Goal: Task Accomplishment & Management: Complete application form

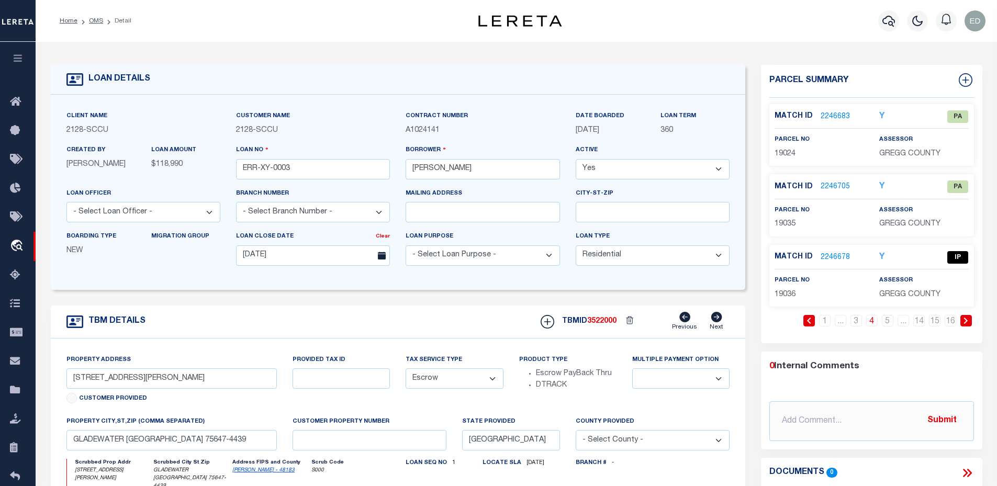
select select "10"
select select "Escrow"
click at [100, 21] on link "OMS" at bounding box center [96, 21] width 14 height 6
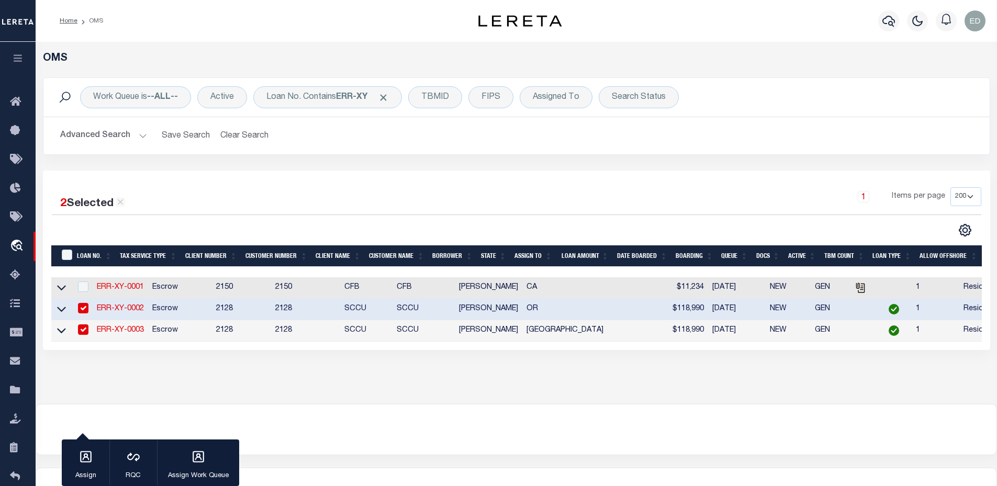
click at [132, 311] on link "ERR-XY-0002" at bounding box center [120, 308] width 47 height 7
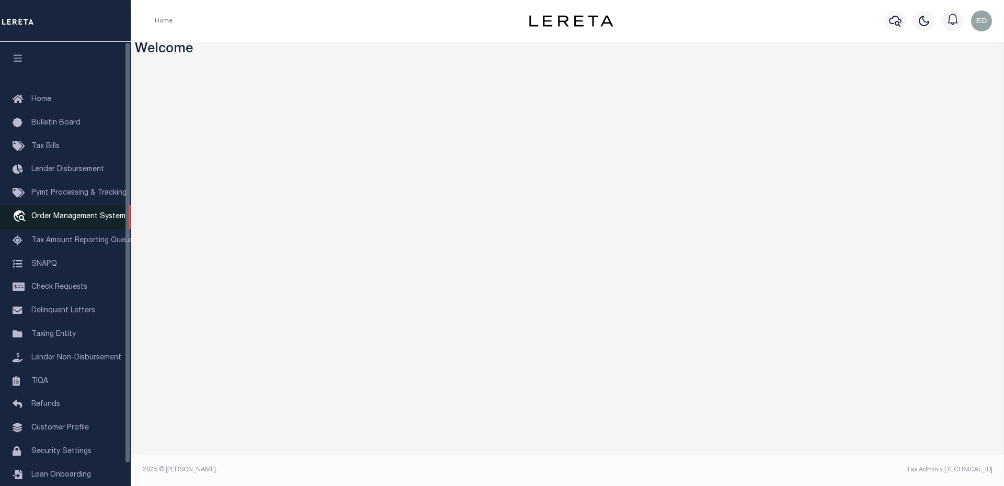
click at [77, 213] on link "travel_explore Order Management System" at bounding box center [65, 217] width 131 height 24
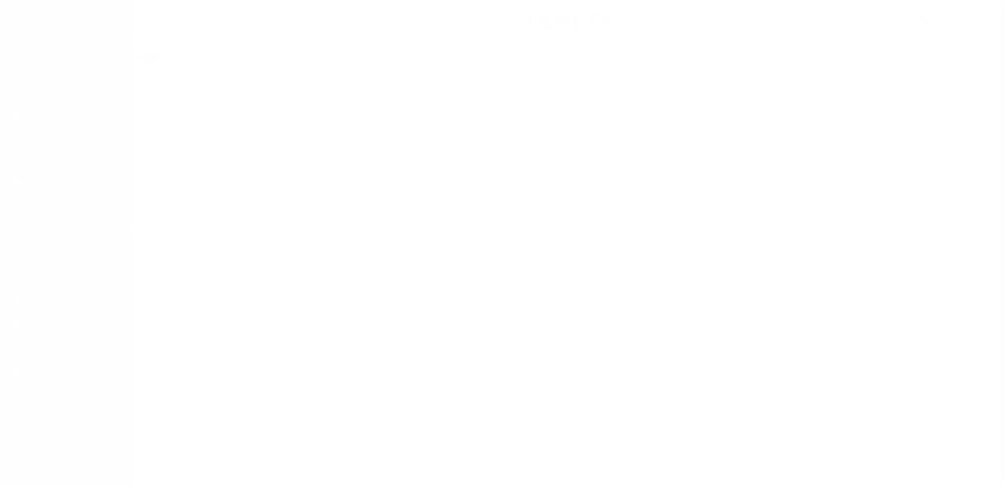
scroll to position [24, 0]
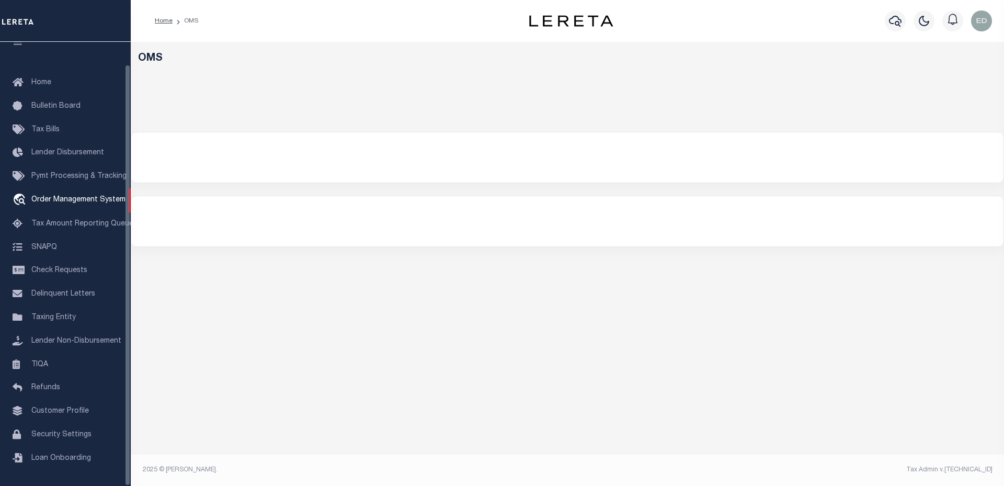
select select "200"
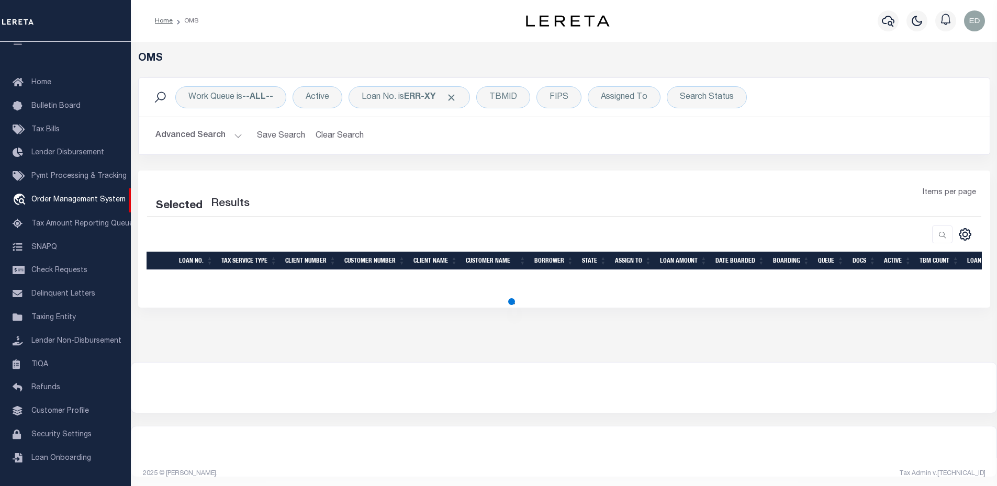
select select "200"
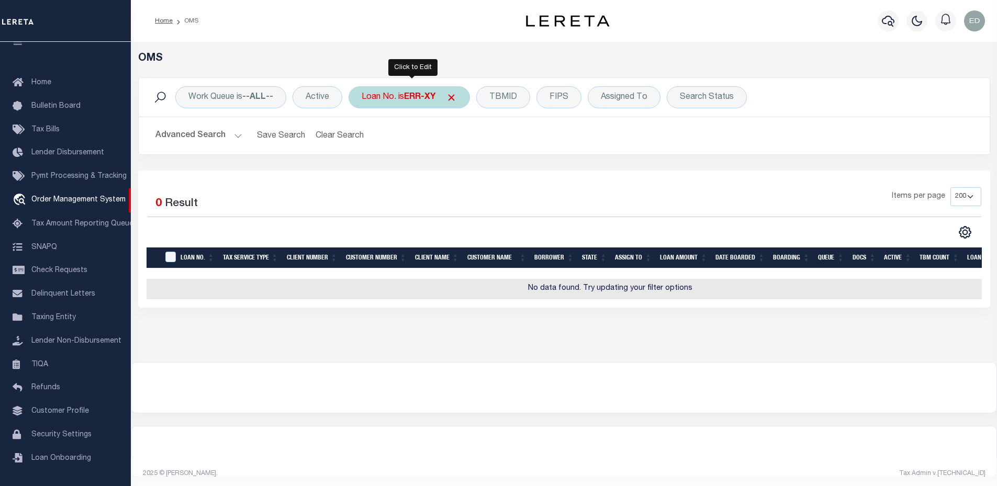
click at [422, 103] on div "Loan No. is ERR-XY" at bounding box center [408, 97] width 121 height 22
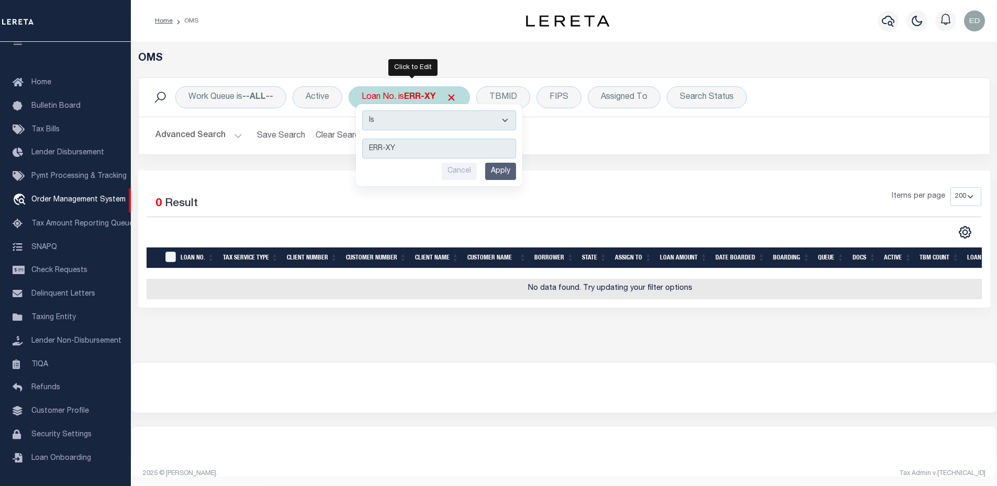
click at [406, 123] on select "Is Contains" at bounding box center [439, 120] width 154 height 20
select select "c"
click at [363, 110] on select "Is Contains" at bounding box center [439, 120] width 154 height 20
click at [502, 172] on input "Apply" at bounding box center [500, 171] width 31 height 17
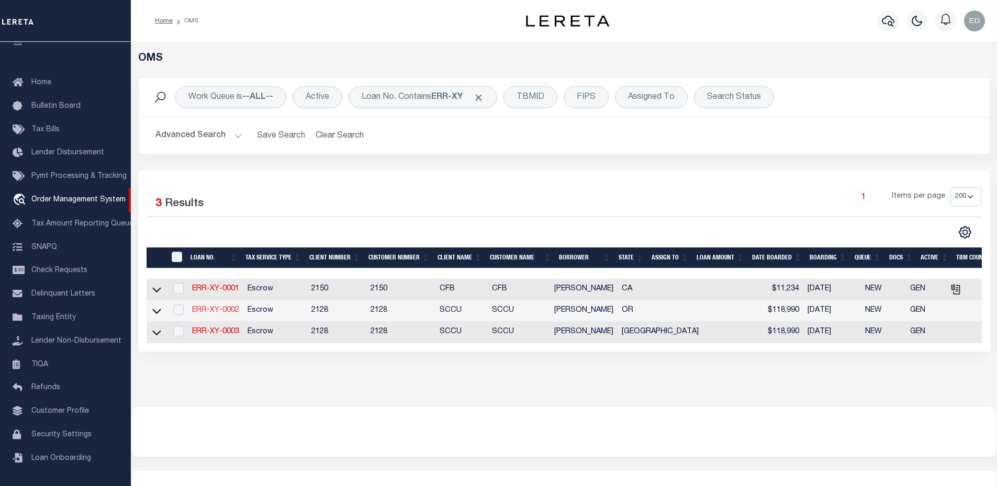
click at [225, 312] on link "ERR-XY-0002" at bounding box center [215, 310] width 47 height 7
type input "ERR-XY-0002"
type input "[PERSON_NAME]"
select select
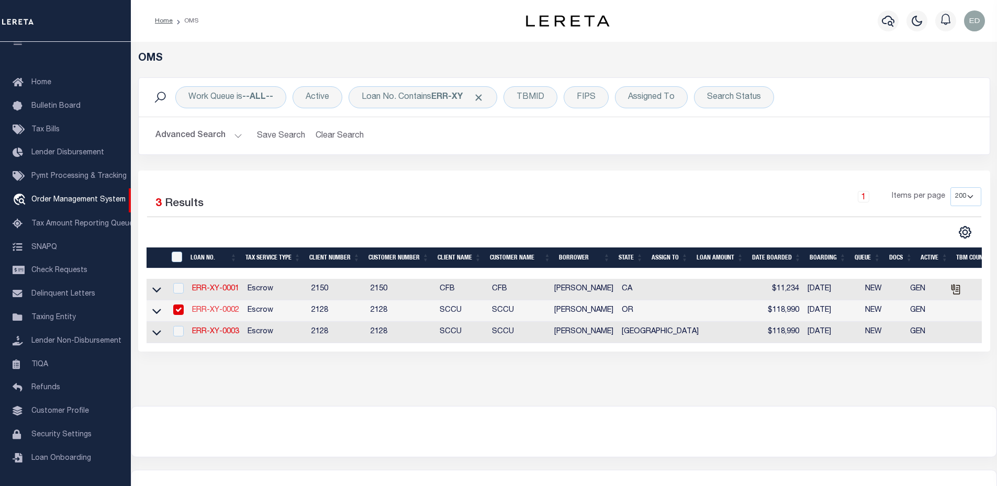
type input "[DATE]"
select select "10"
select select "Escrow"
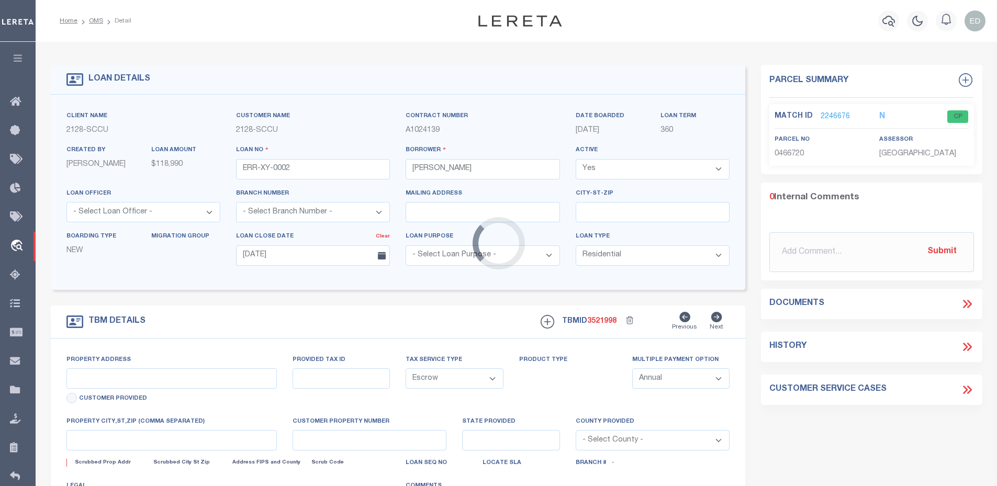
type input "[STREET_ADDRESS]"
type input "[PERSON_NAME] OR 97402-3311"
type input "OR"
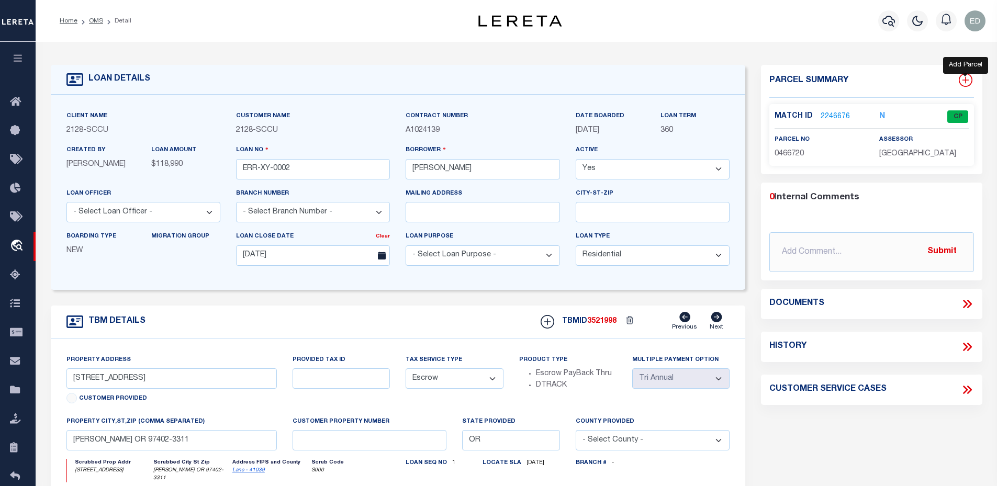
click at [970, 86] on icon at bounding box center [965, 80] width 14 height 14
select select "IP"
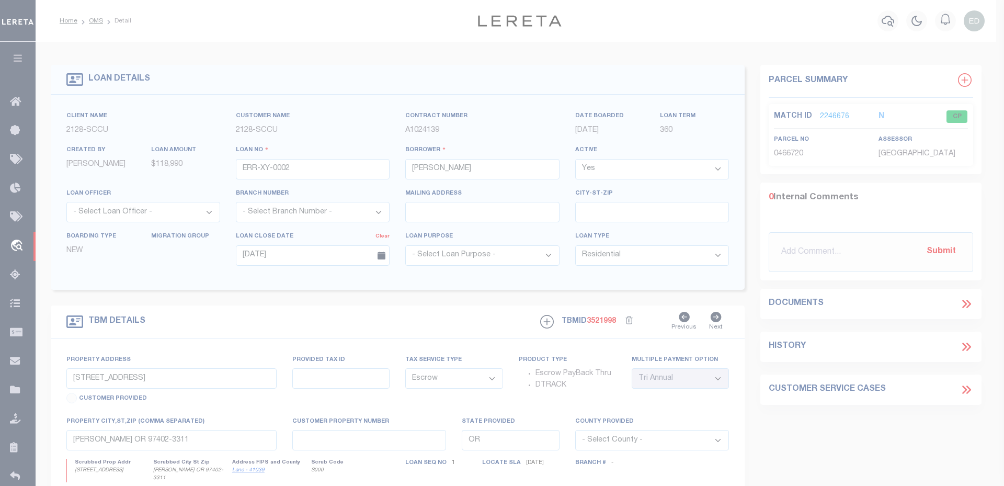
type textarea "-"
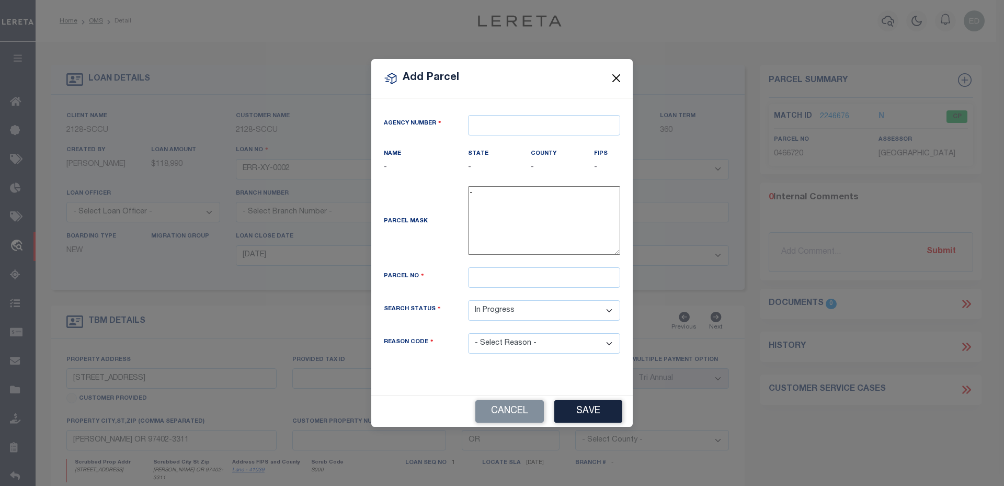
click at [617, 83] on button "Close" at bounding box center [617, 79] width 14 height 14
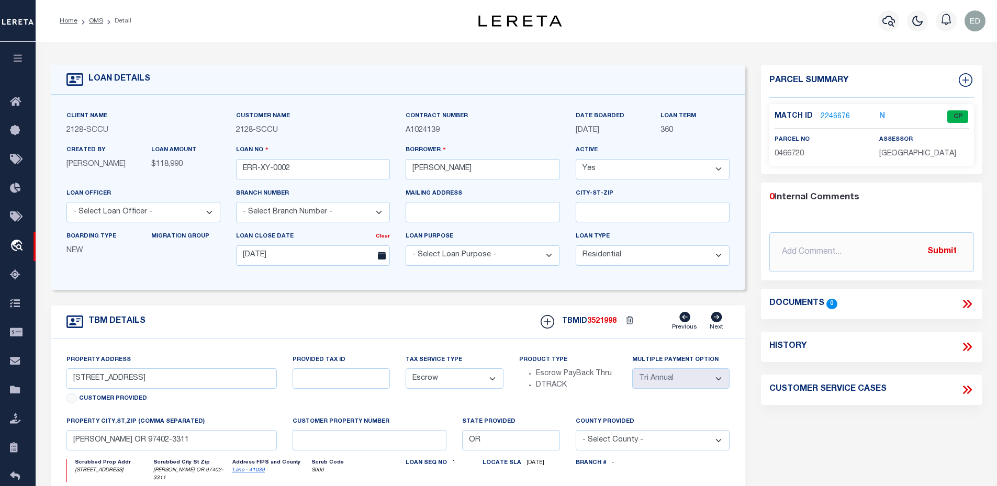
click at [820, 112] on link "2246676" at bounding box center [834, 116] width 29 height 11
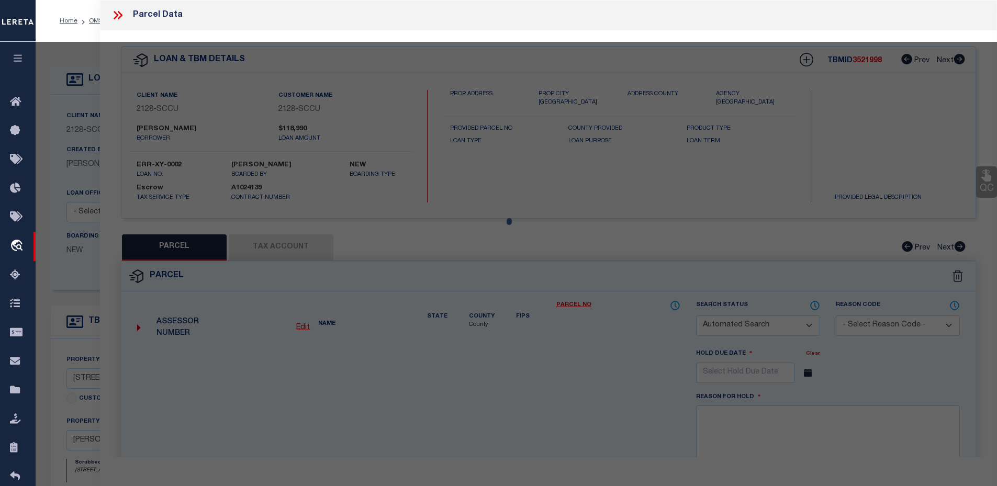
checkbox input "false"
select select "CP"
type input "[PERSON_NAME] A"
select select "ATL"
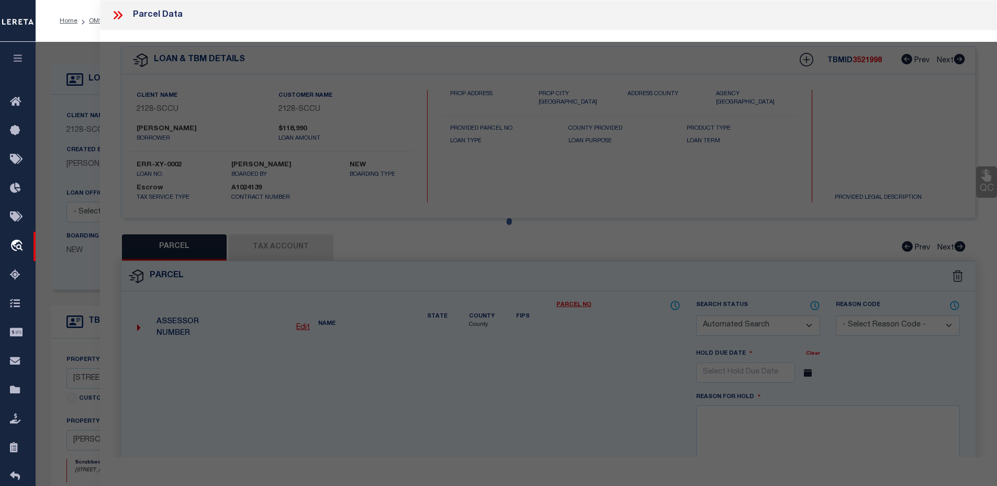
select select "ADD"
type input "[STREET_ADDRESS]"
type input "[PERSON_NAME] OR 97402"
type textarea "Map and Tax Lot # 1704351401500 Acreage 0.4 TCA 05212"
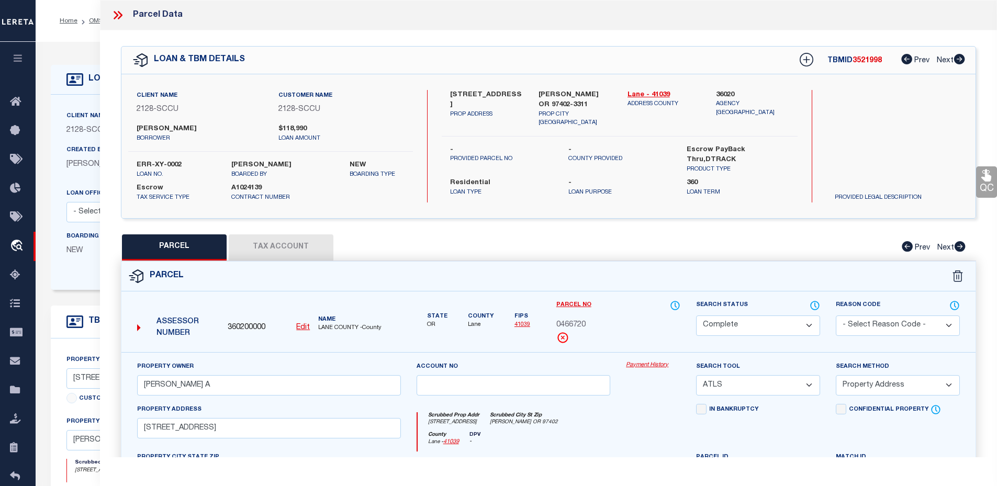
click at [123, 20] on icon at bounding box center [118, 15] width 14 height 14
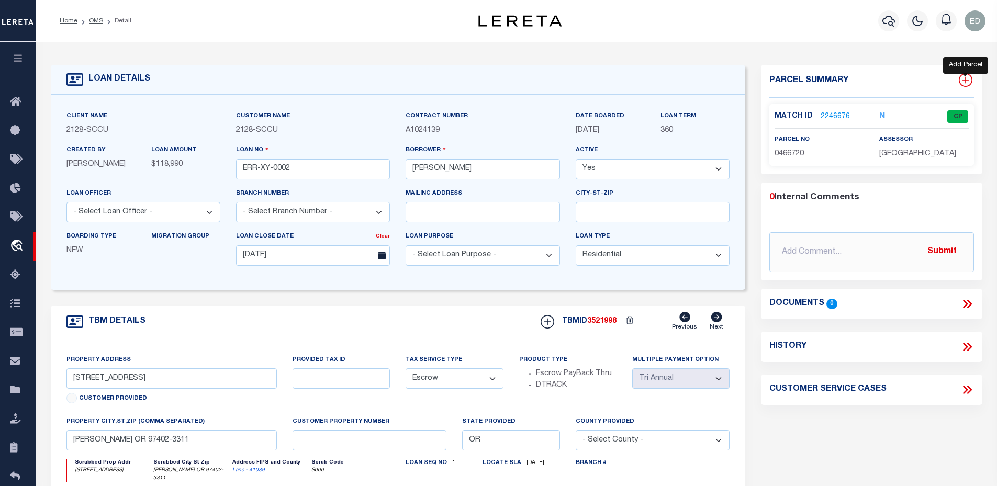
click at [968, 82] on icon at bounding box center [965, 80] width 14 height 14
select select "IP"
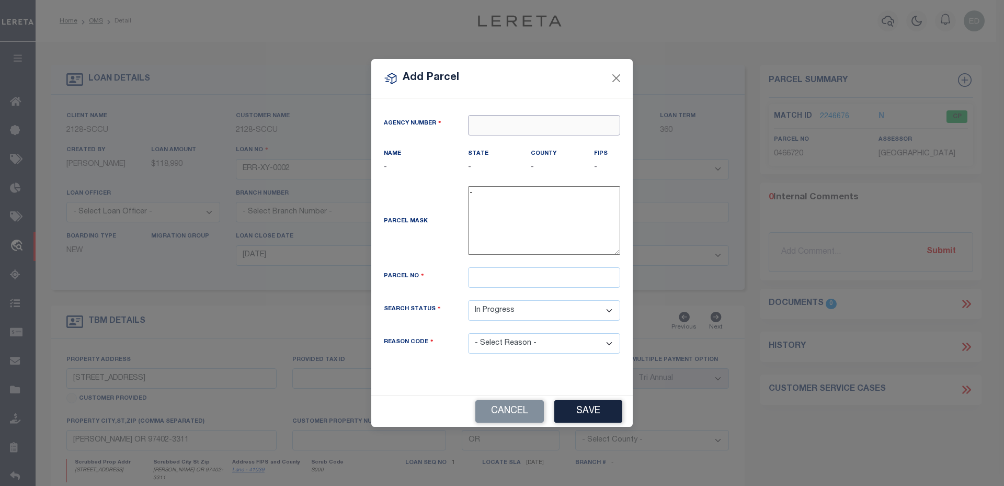
click at [489, 130] on input "text" at bounding box center [544, 125] width 152 height 20
click at [509, 142] on div "360200000 : [GEOGRAPHIC_DATA]" at bounding box center [544, 152] width 151 height 30
type input "360200000"
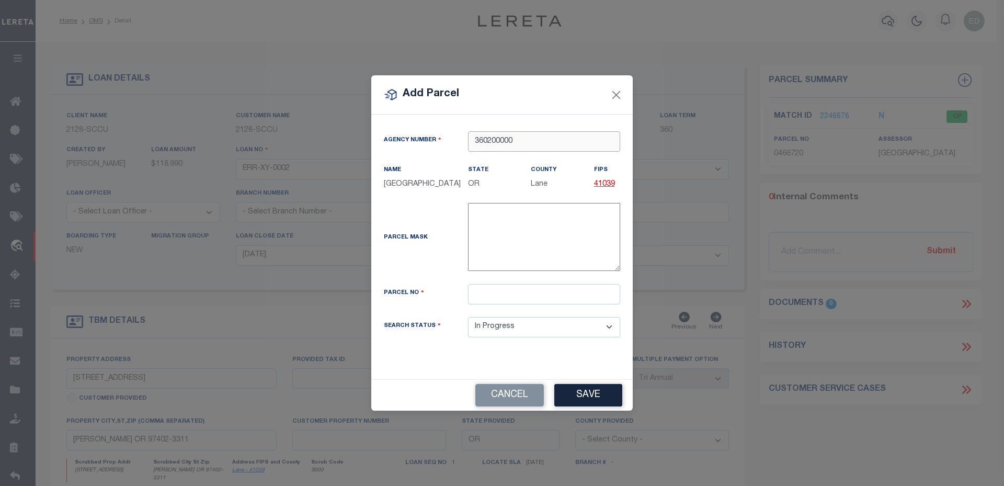
type input "360200000"
click at [491, 297] on input "text" at bounding box center [544, 294] width 152 height 20
type input "8889"
click at [604, 392] on button "Save" at bounding box center [589, 395] width 68 height 22
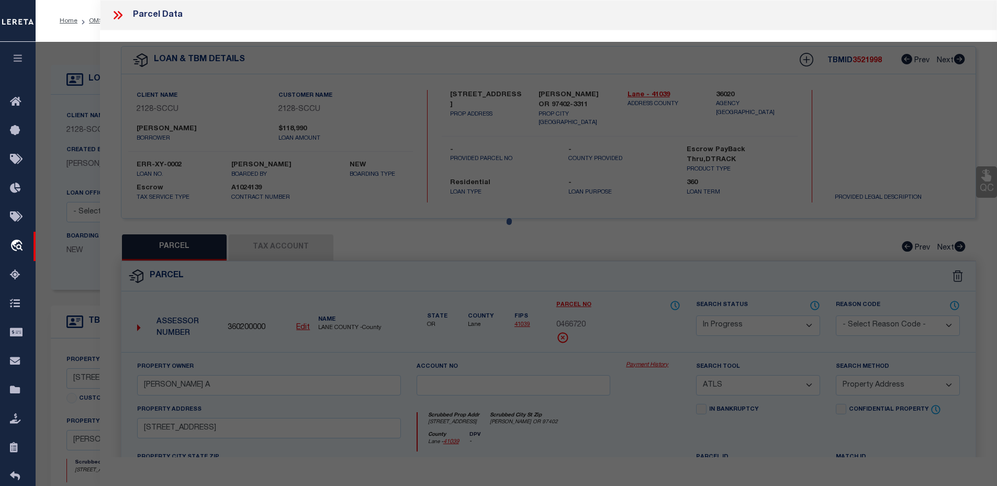
select select "AS"
select select
checkbox input "false"
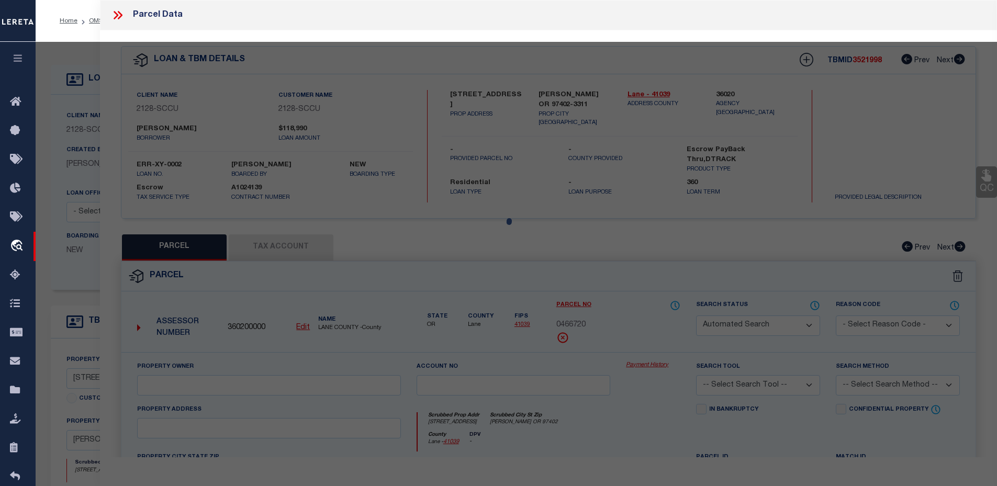
select select "IP"
checkbox input "false"
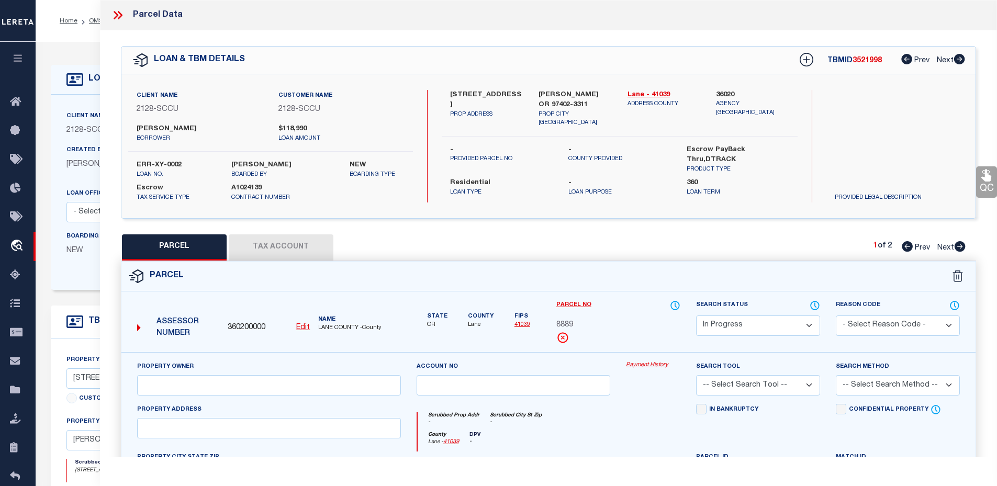
click at [271, 245] on button "Tax Account" at bounding box center [281, 247] width 105 height 26
select select "100"
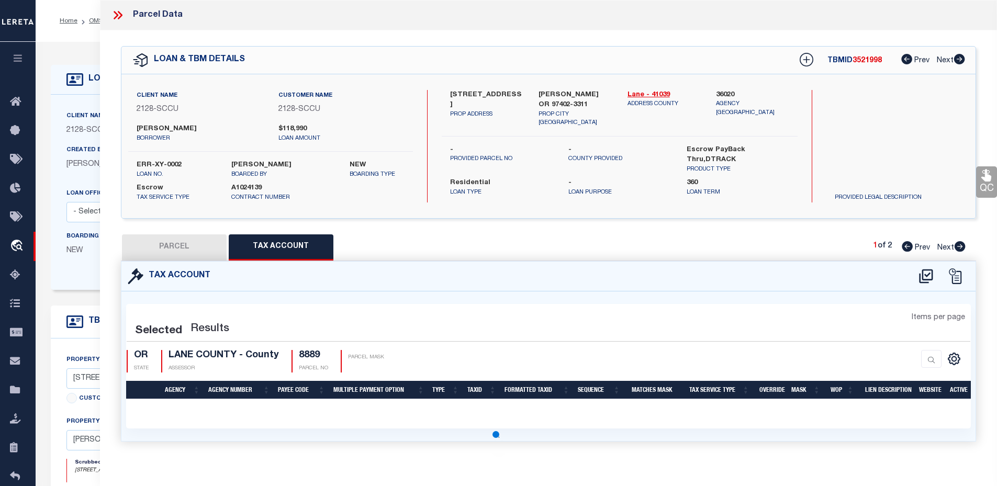
select select "100"
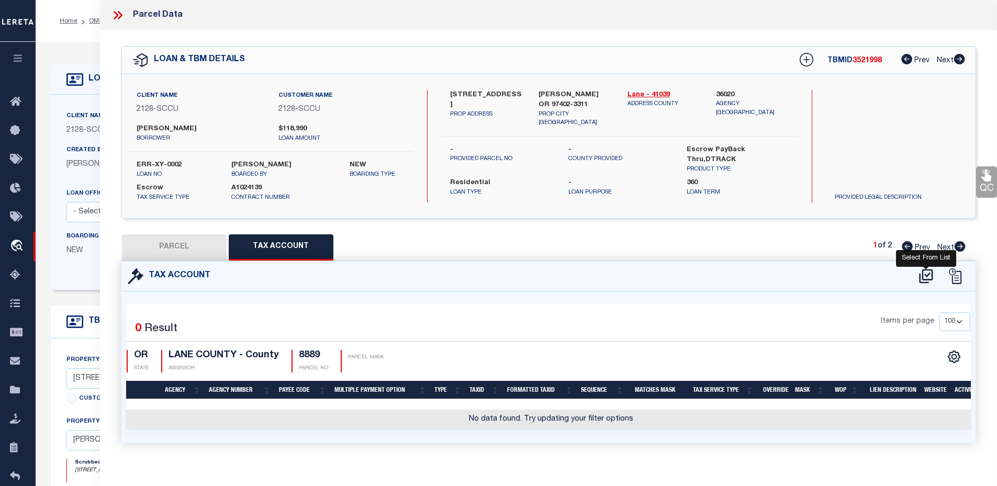
click at [923, 278] on icon at bounding box center [926, 276] width 14 height 14
select select "100"
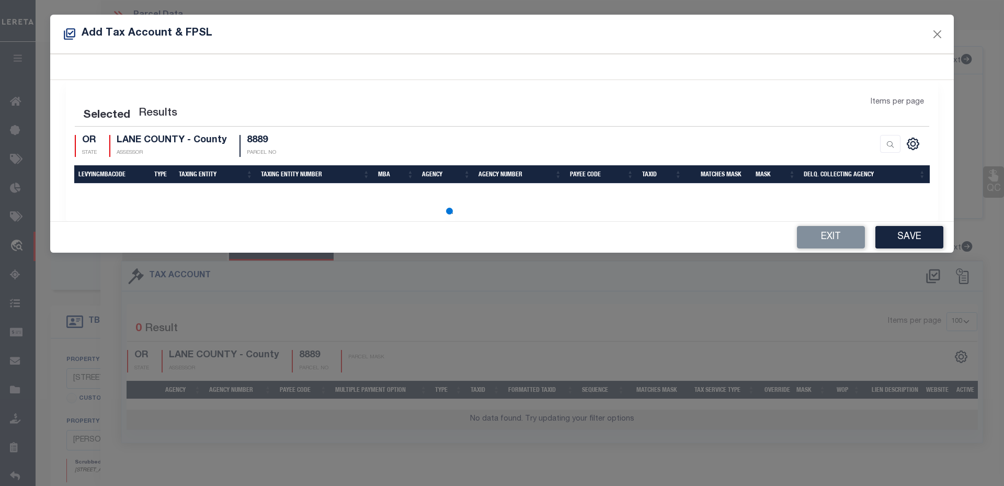
select select "100"
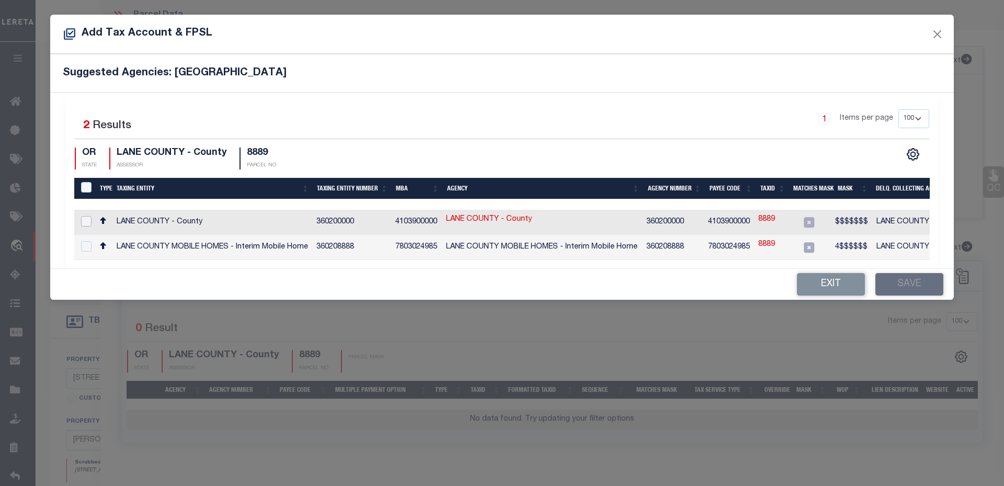
click at [86, 221] on input "checkbox" at bounding box center [86, 221] width 10 height 10
checkbox input "true"
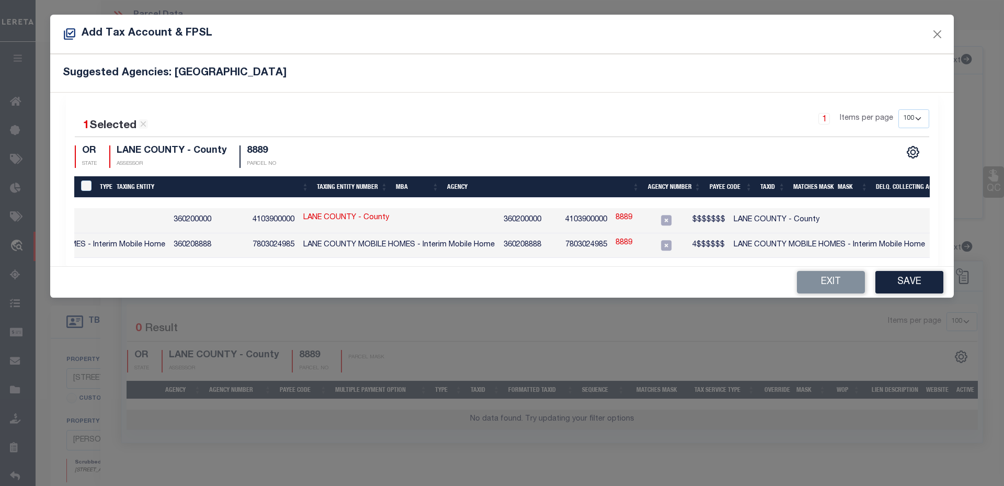
scroll to position [0, 143]
click at [626, 217] on link "8889" at bounding box center [624, 218] width 17 height 12
type input "8889"
type textarea "$$$$$$$"
checkbox input "false"
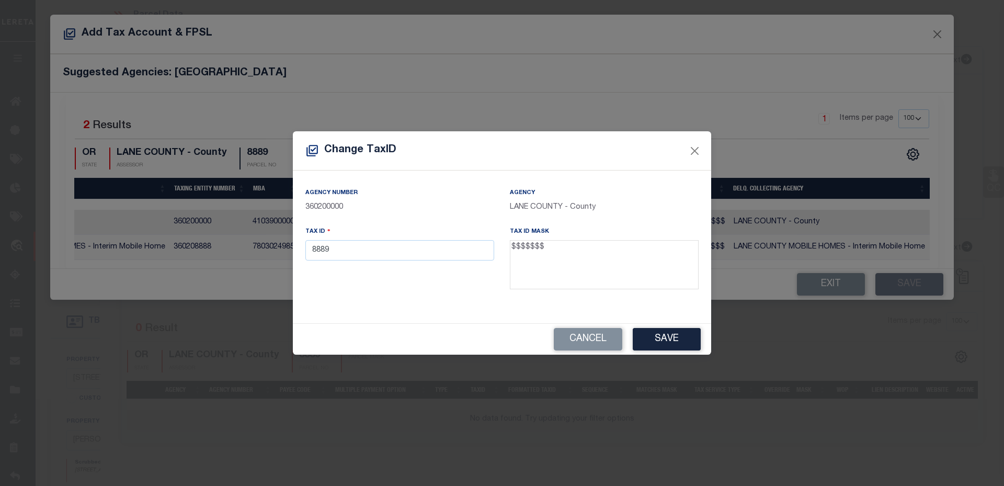
drag, startPoint x: 551, startPoint y: 247, endPoint x: 512, endPoint y: 244, distance: 39.3
click at [512, 244] on textarea "$$$$$$$" at bounding box center [604, 264] width 189 height 49
click at [364, 258] on input "8889" at bounding box center [400, 250] width 189 height 20
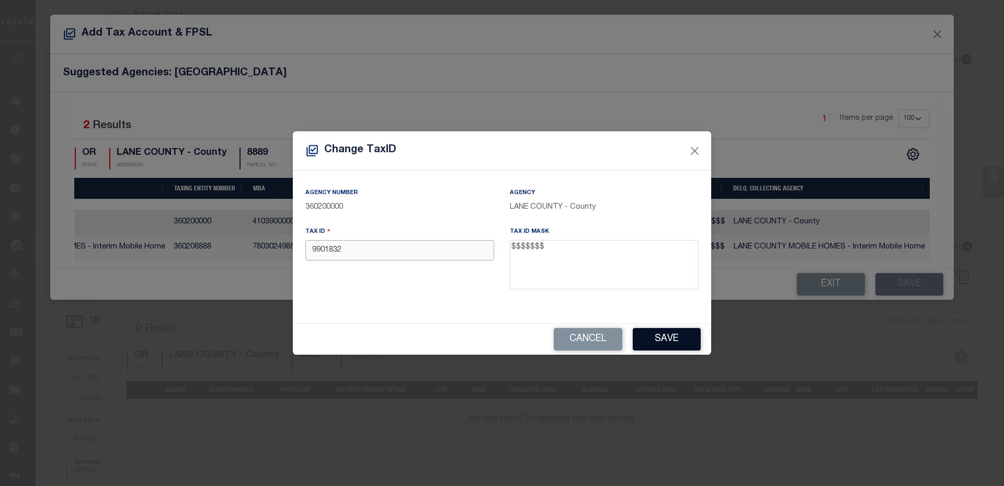
type input "9901832"
click at [674, 336] on button "Save" at bounding box center [667, 339] width 68 height 22
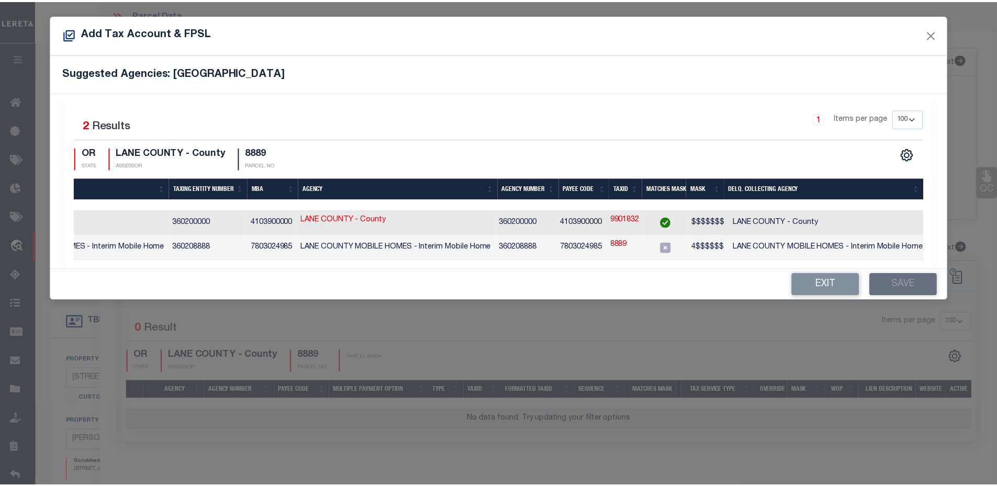
scroll to position [0, 0]
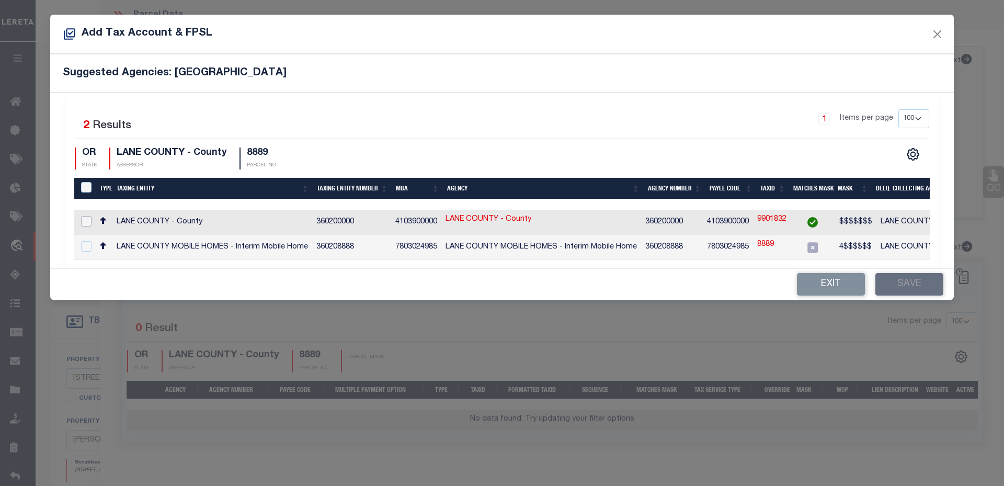
click at [82, 223] on input "checkbox" at bounding box center [86, 221] width 10 height 10
checkbox input "true"
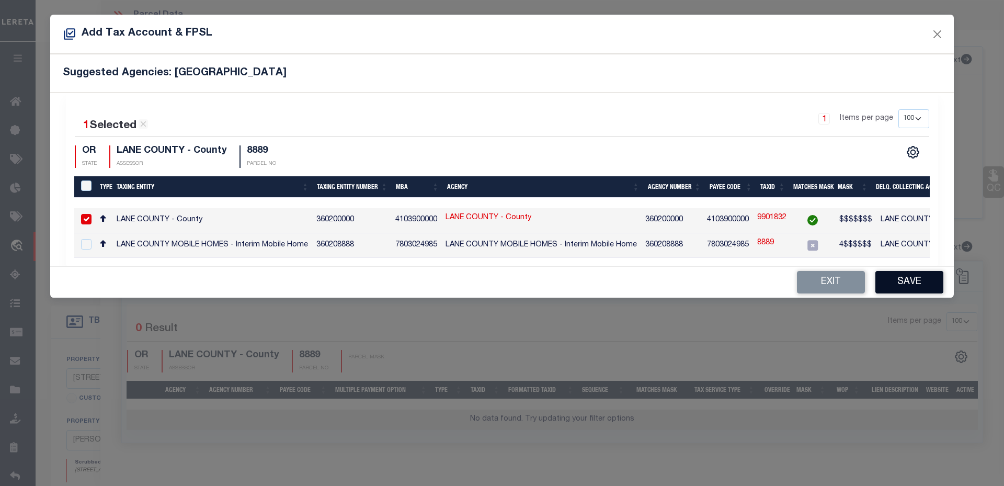
click at [903, 281] on button "Save" at bounding box center [910, 282] width 68 height 22
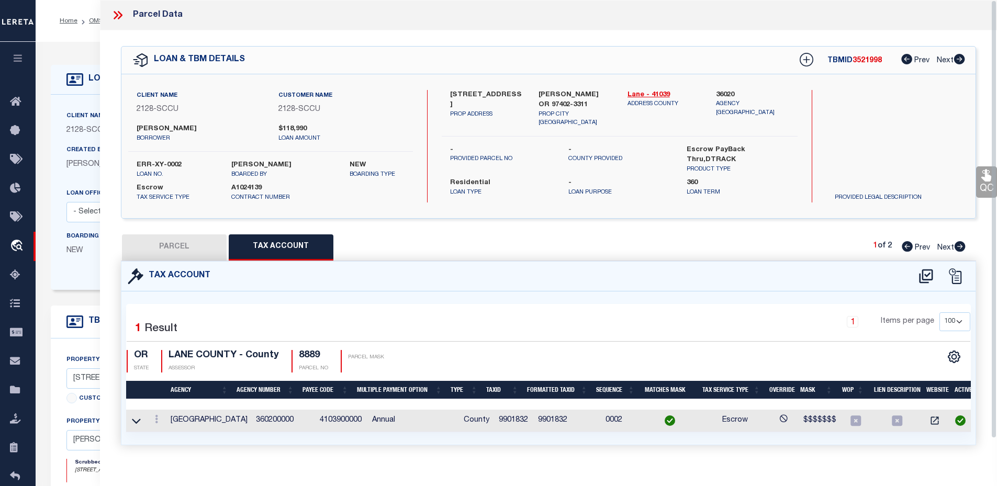
click at [123, 18] on icon at bounding box center [118, 15] width 14 height 14
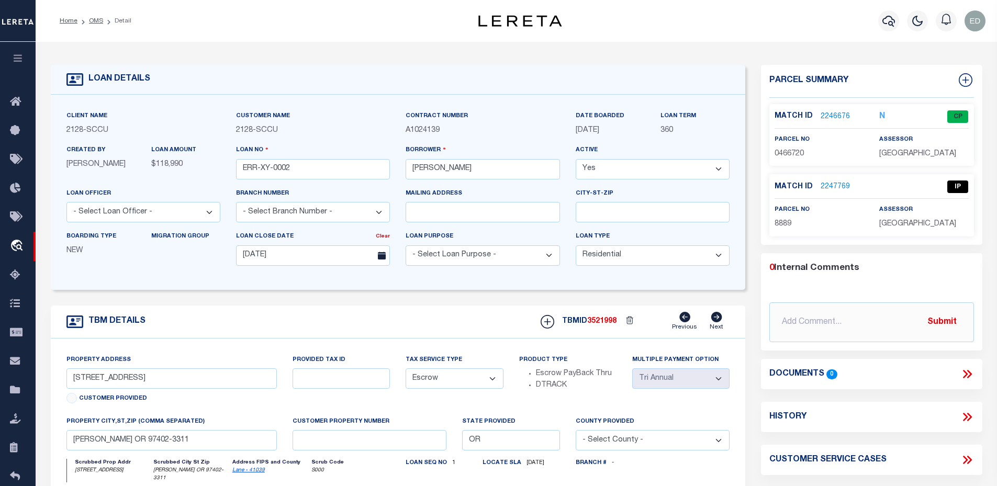
scroll to position [105, 0]
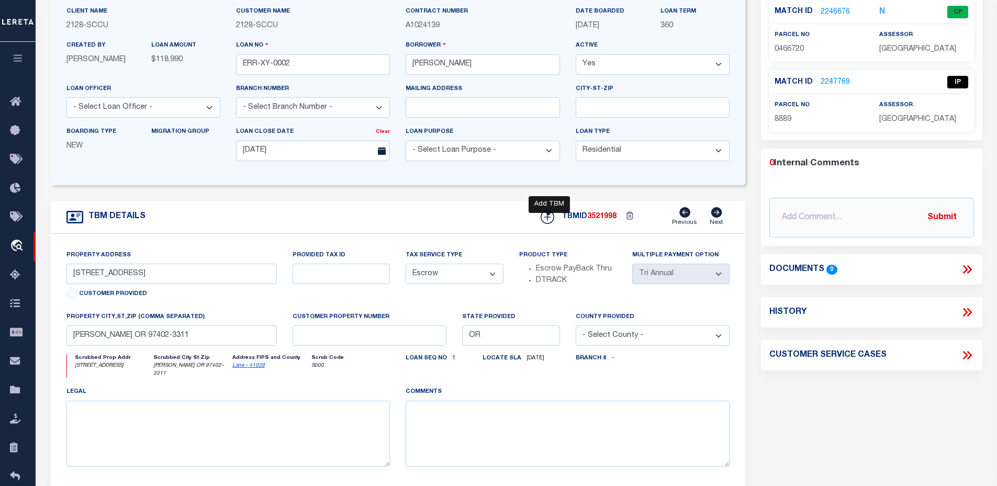
click at [547, 223] on icon at bounding box center [547, 217] width 14 height 14
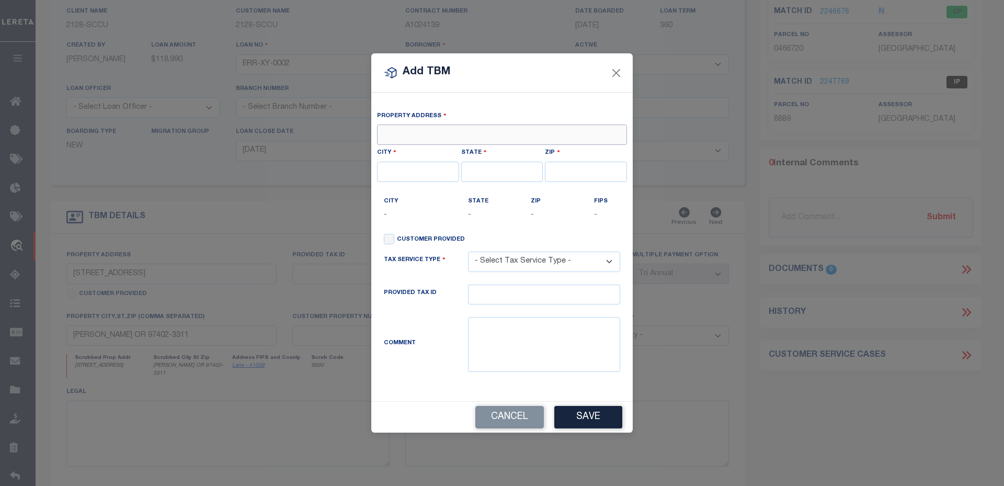
click at [396, 137] on input "text" at bounding box center [502, 135] width 250 height 20
paste input "[STREET_ADDRESS]"
type input "[STREET_ADDRESS]"
click at [395, 177] on input "text" at bounding box center [418, 172] width 82 height 20
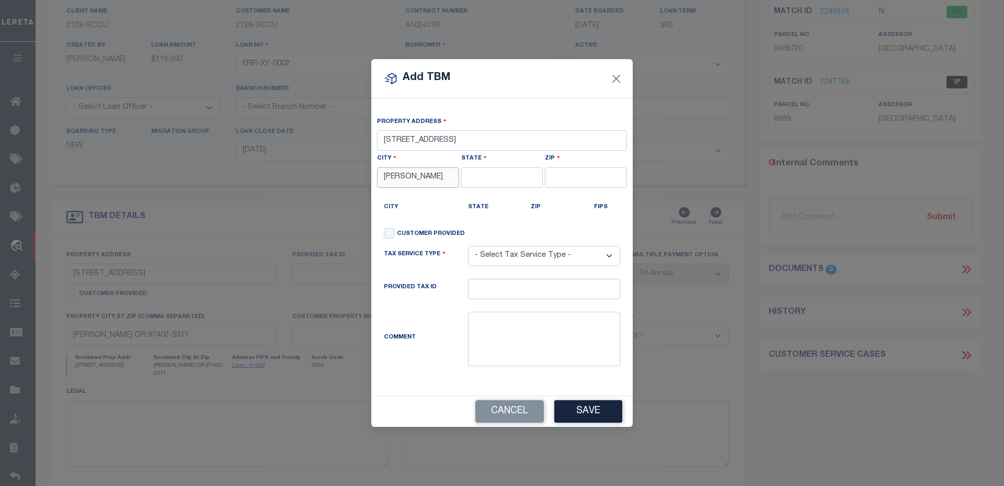
type input "[PERSON_NAME]"
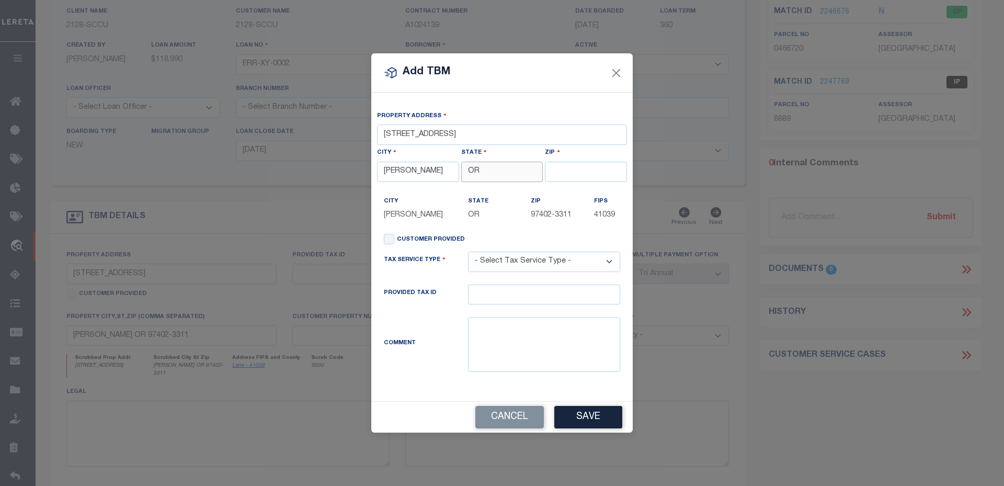
type input "OR"
type input "97402"
click at [446, 204] on div "City [PERSON_NAME]" at bounding box center [418, 209] width 69 height 26
click at [507, 259] on select "- Select Tax Service Type - Escrow NonEscrow" at bounding box center [544, 262] width 152 height 20
select select "NonEscrow"
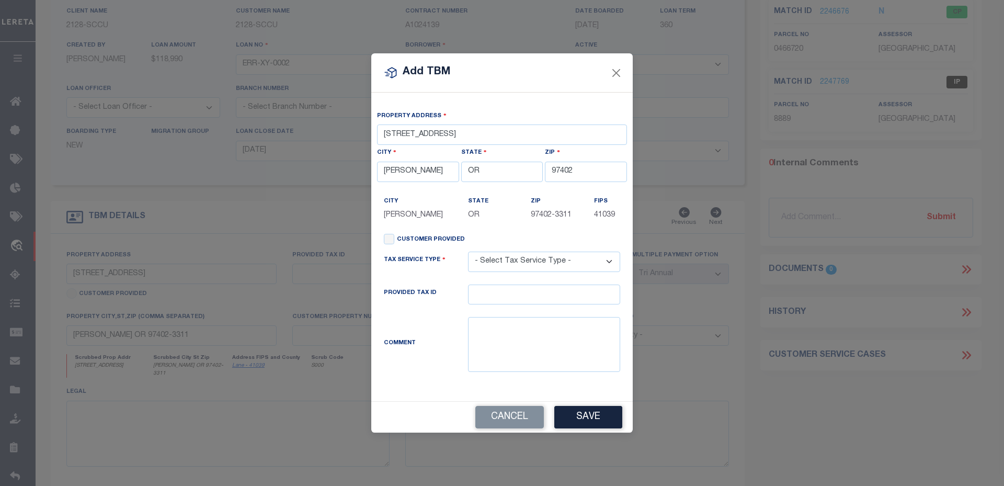
click at [468, 252] on select "- Select Tax Service Type - Escrow NonEscrow" at bounding box center [544, 262] width 152 height 20
click at [589, 417] on button "Save" at bounding box center [589, 417] width 68 height 22
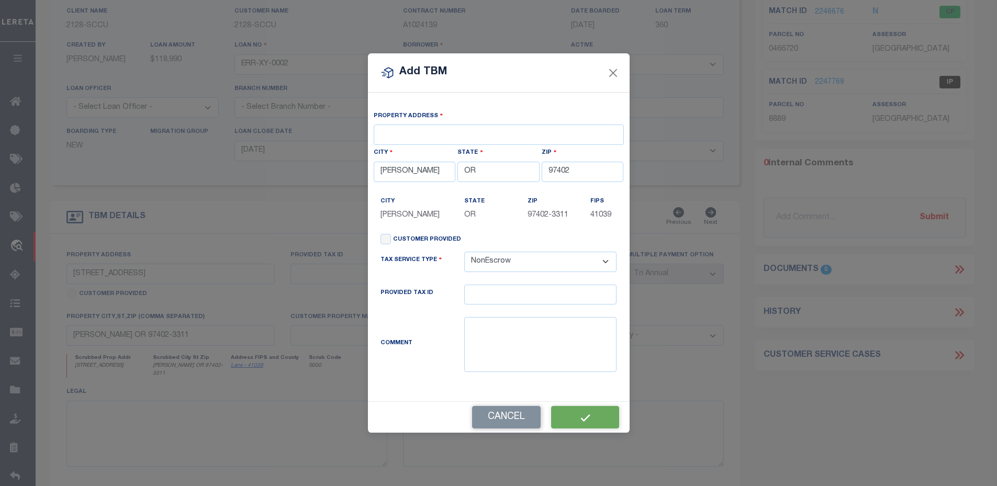
type input "[STREET_ADDRESS]"
select select "NonEscrow"
type input "[PERSON_NAME] OR 97402"
select select
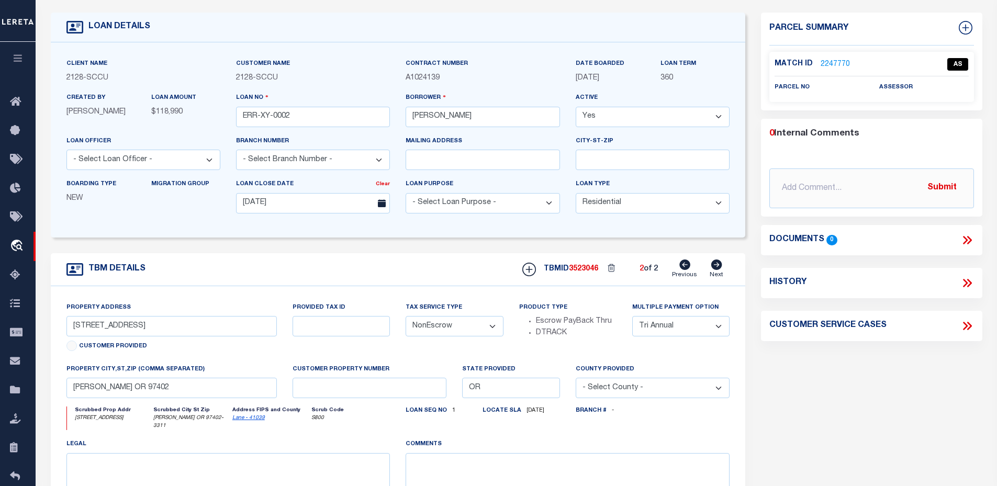
scroll to position [0, 0]
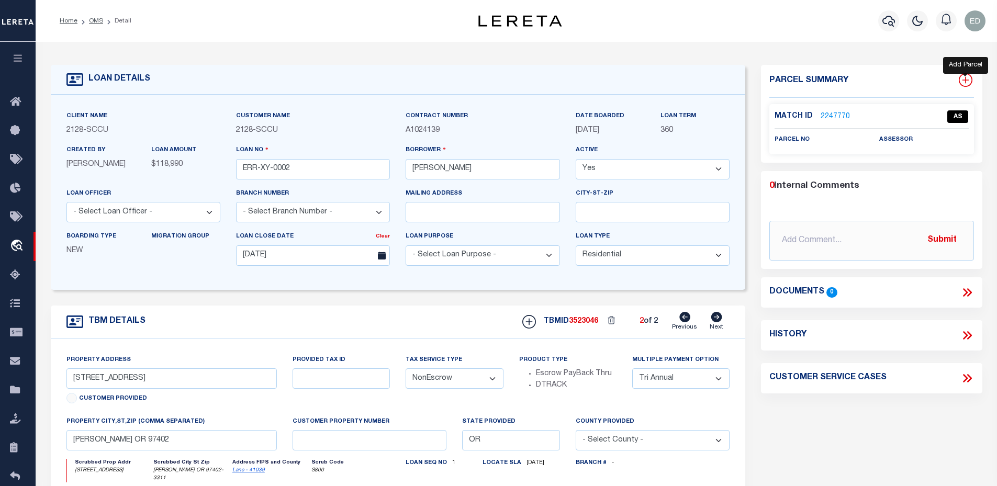
click at [964, 80] on icon at bounding box center [965, 80] width 14 height 14
select select "IP"
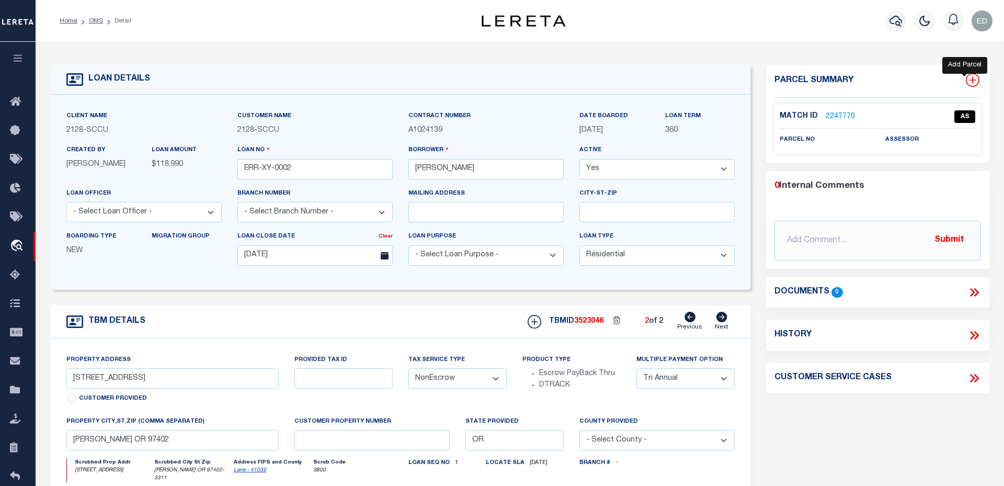
type textarea "-"
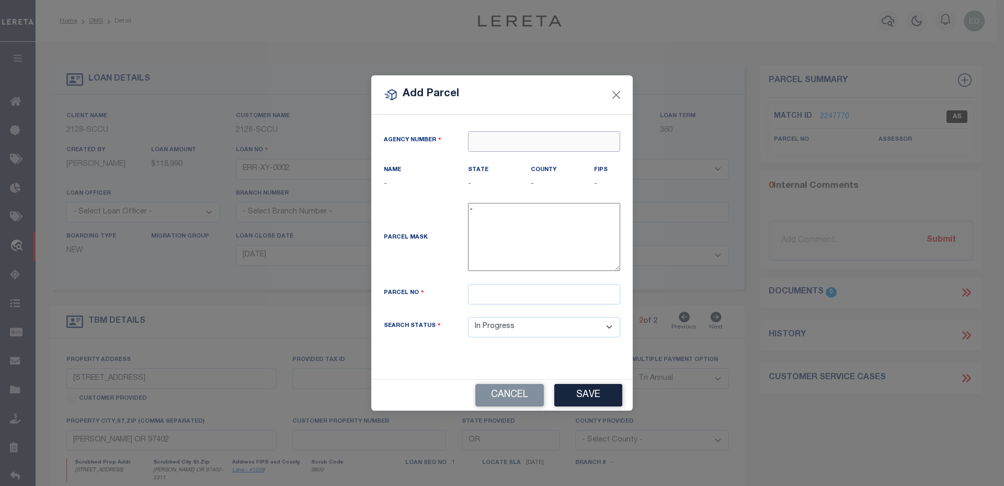
click at [524, 143] on input "text" at bounding box center [544, 141] width 152 height 20
click at [492, 162] on div "360200000 : [GEOGRAPHIC_DATA]" at bounding box center [544, 168] width 151 height 30
type input "360200000"
click at [492, 296] on input "text" at bounding box center [544, 294] width 152 height 20
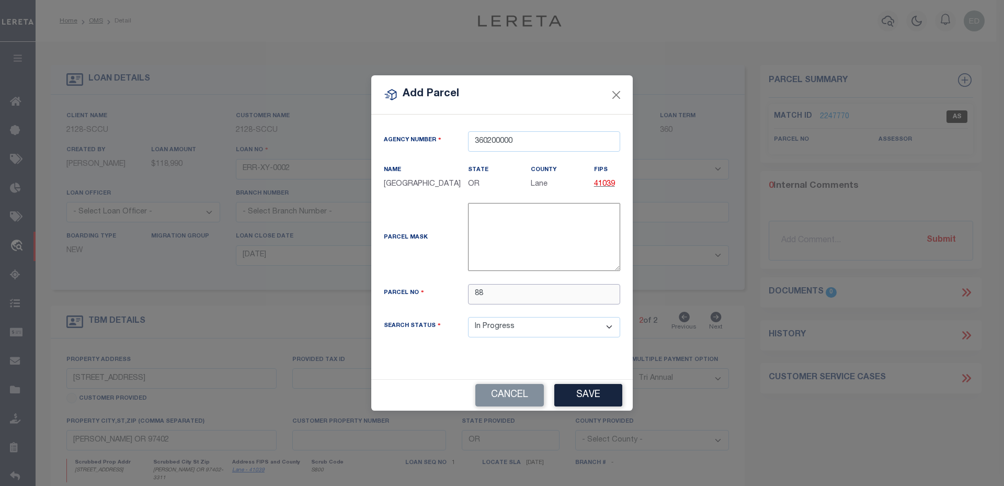
type input "8"
type input "1119002"
click at [599, 399] on button "Save" at bounding box center [589, 395] width 68 height 22
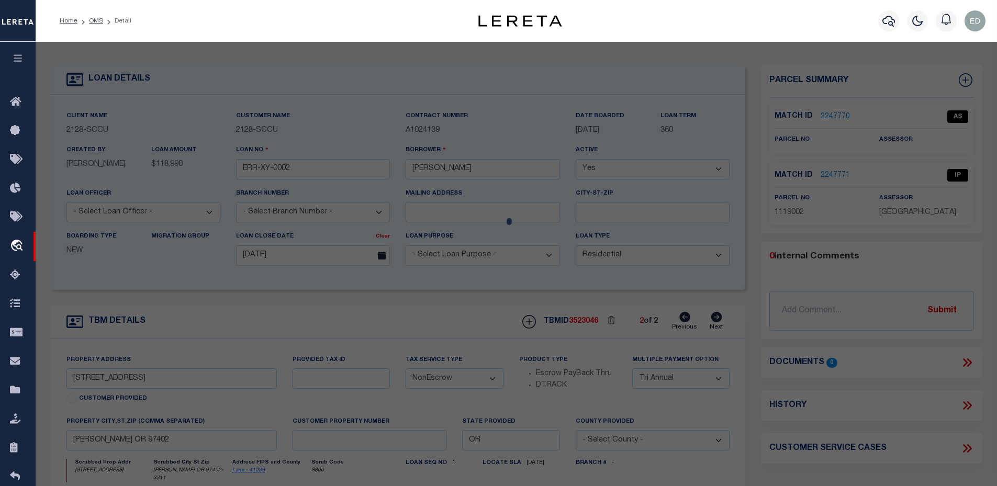
select select "AS"
checkbox input "false"
select select "IP"
checkbox input "false"
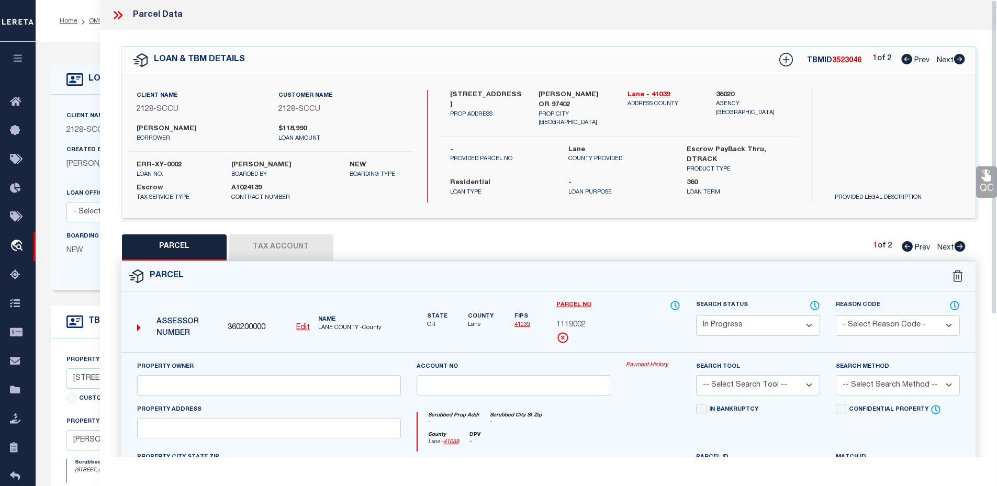
click at [117, 16] on icon at bounding box center [116, 15] width 5 height 8
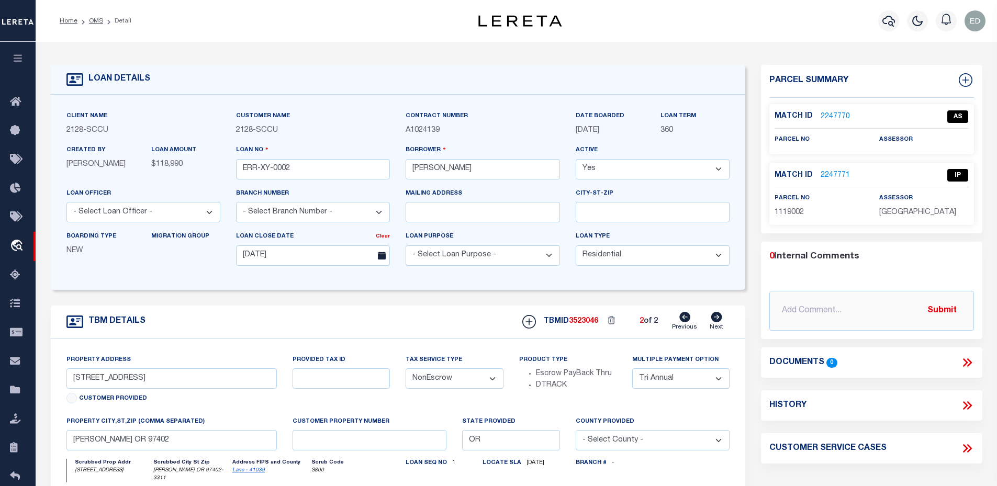
click at [681, 318] on icon at bounding box center [684, 317] width 11 height 10
select select
click at [715, 319] on icon at bounding box center [716, 317] width 11 height 10
type input "[STREET_ADDRESS]"
select select "Escrow"
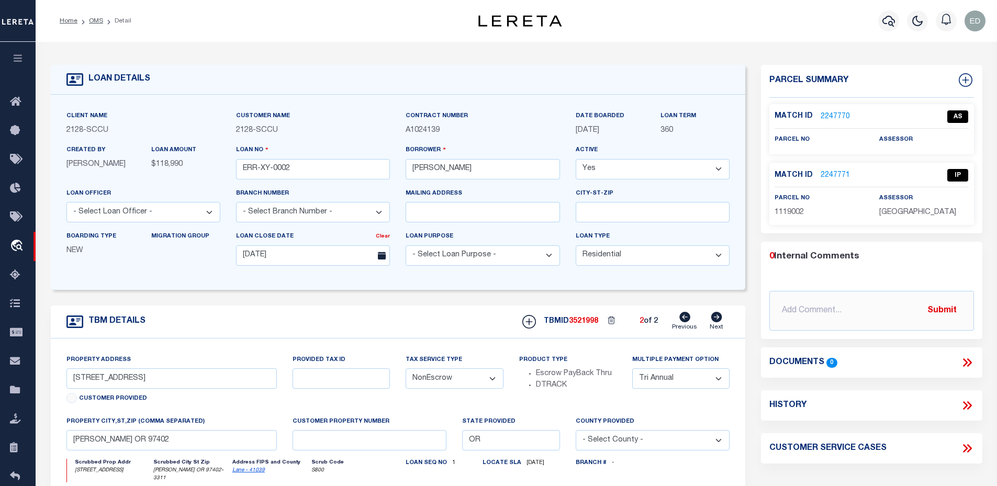
type input "[PERSON_NAME] OR 97402-3311"
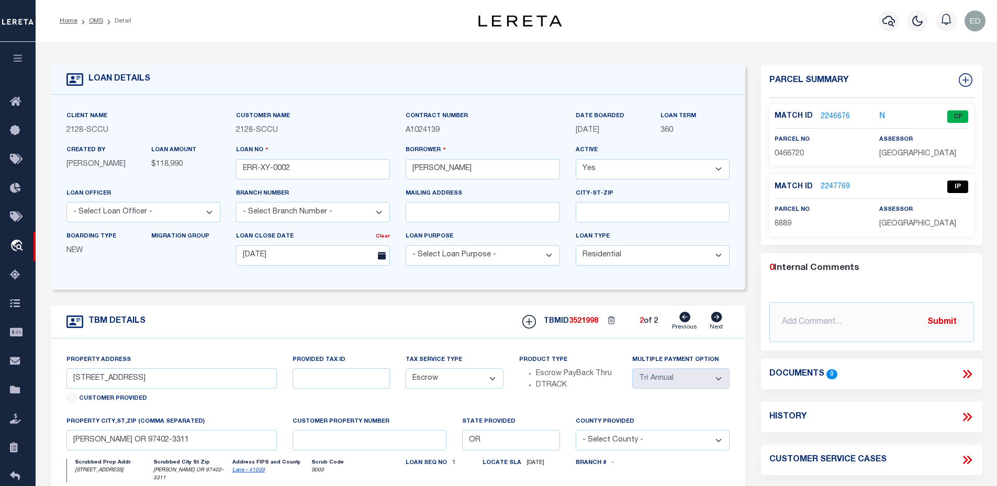
click at [681, 318] on icon at bounding box center [684, 317] width 11 height 10
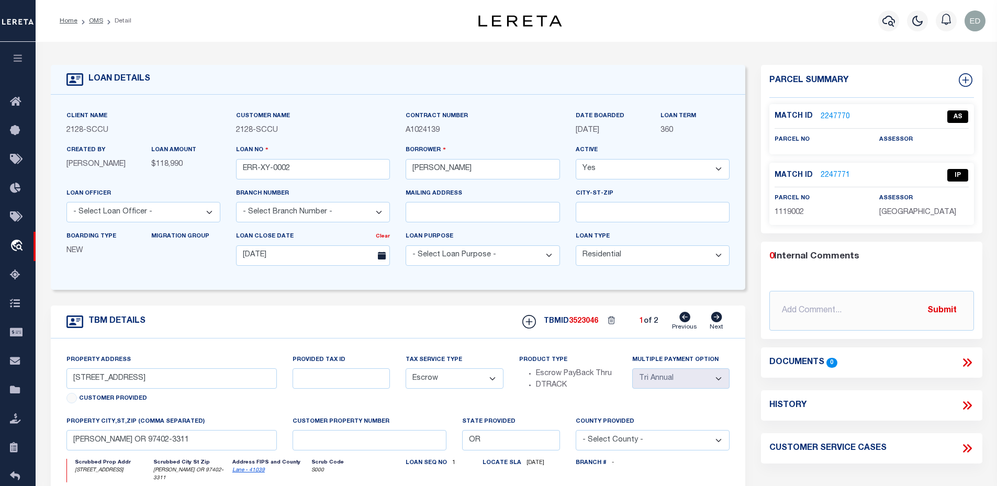
type input "[STREET_ADDRESS]"
select select "NonEscrow"
type input "[PERSON_NAME] OR 97402"
select select
click at [832, 115] on link "2247770" at bounding box center [834, 116] width 29 height 11
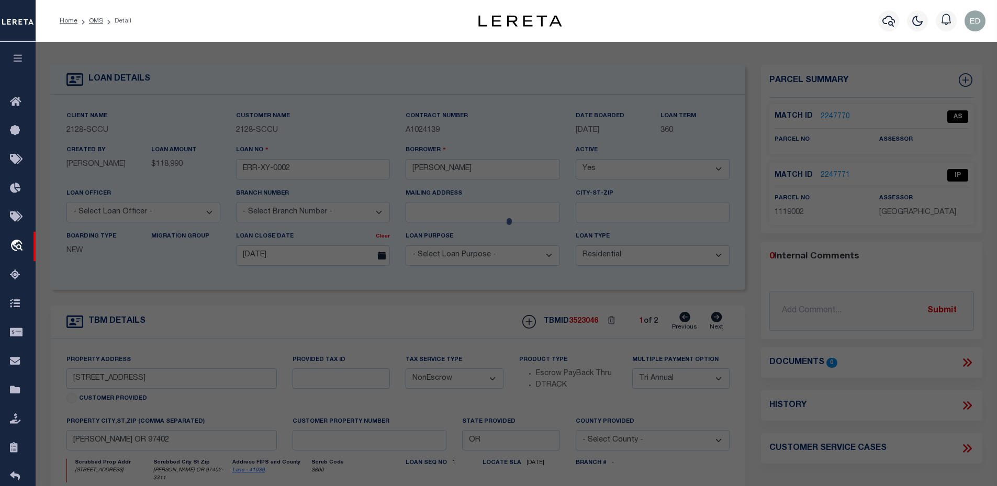
select select "AS"
checkbox input "false"
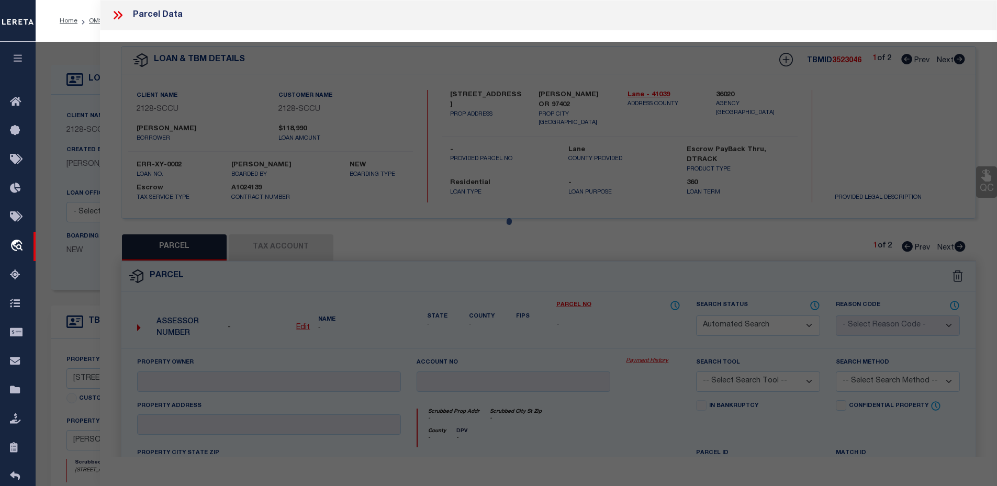
checkbox input "false"
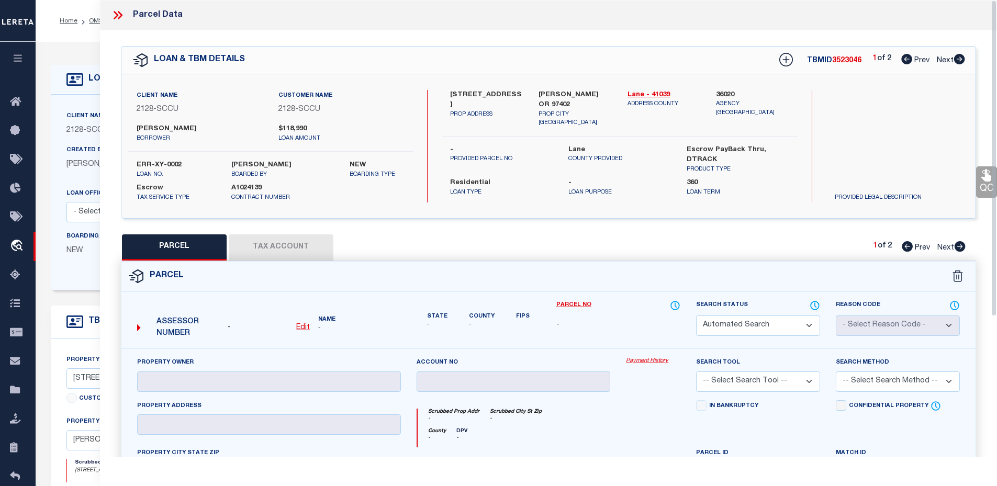
click at [121, 18] on icon at bounding box center [118, 15] width 14 height 14
